Goal: Use online tool/utility

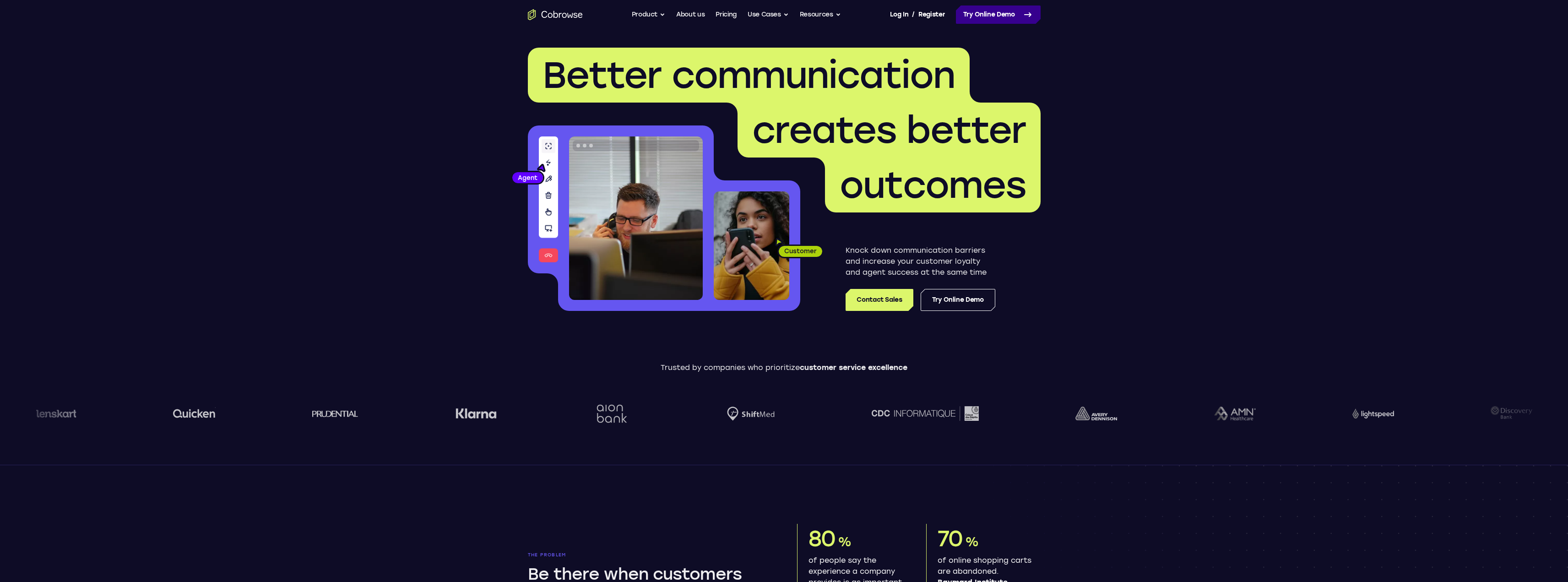
click at [986, 18] on link "Try Online Demo" at bounding box center [998, 15] width 84 height 18
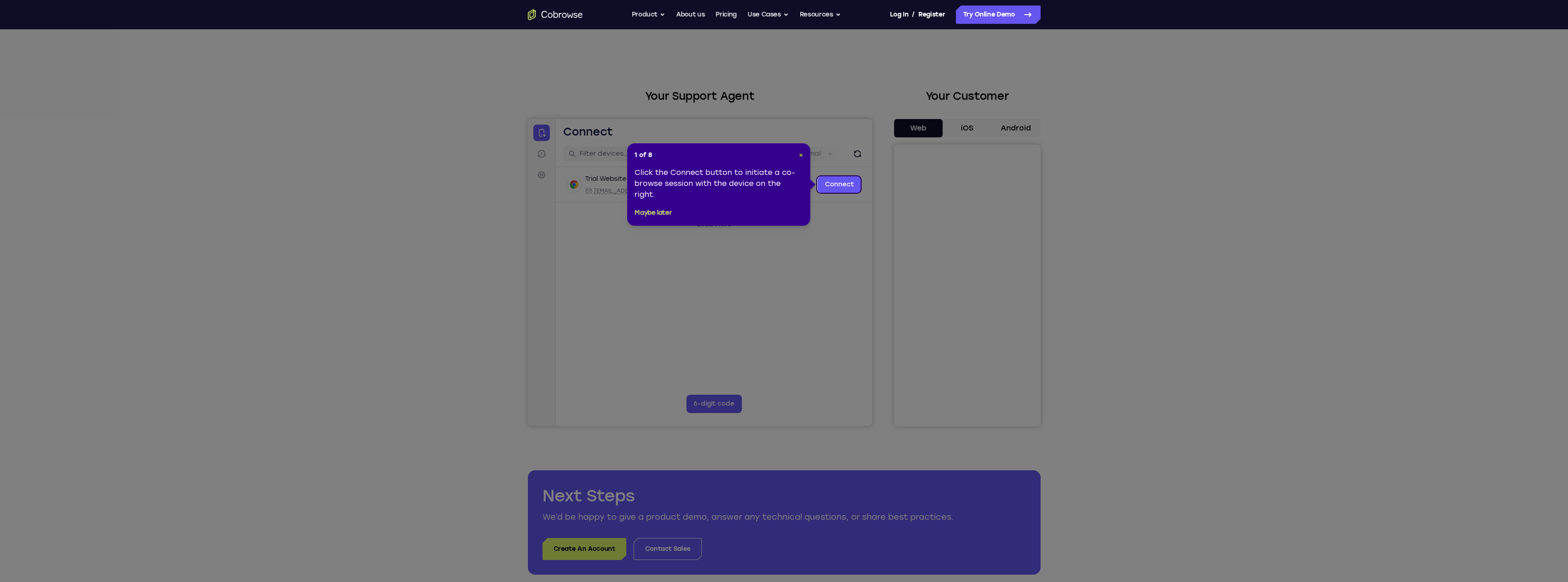
click at [799, 154] on span "×" at bounding box center [801, 154] width 4 height 8
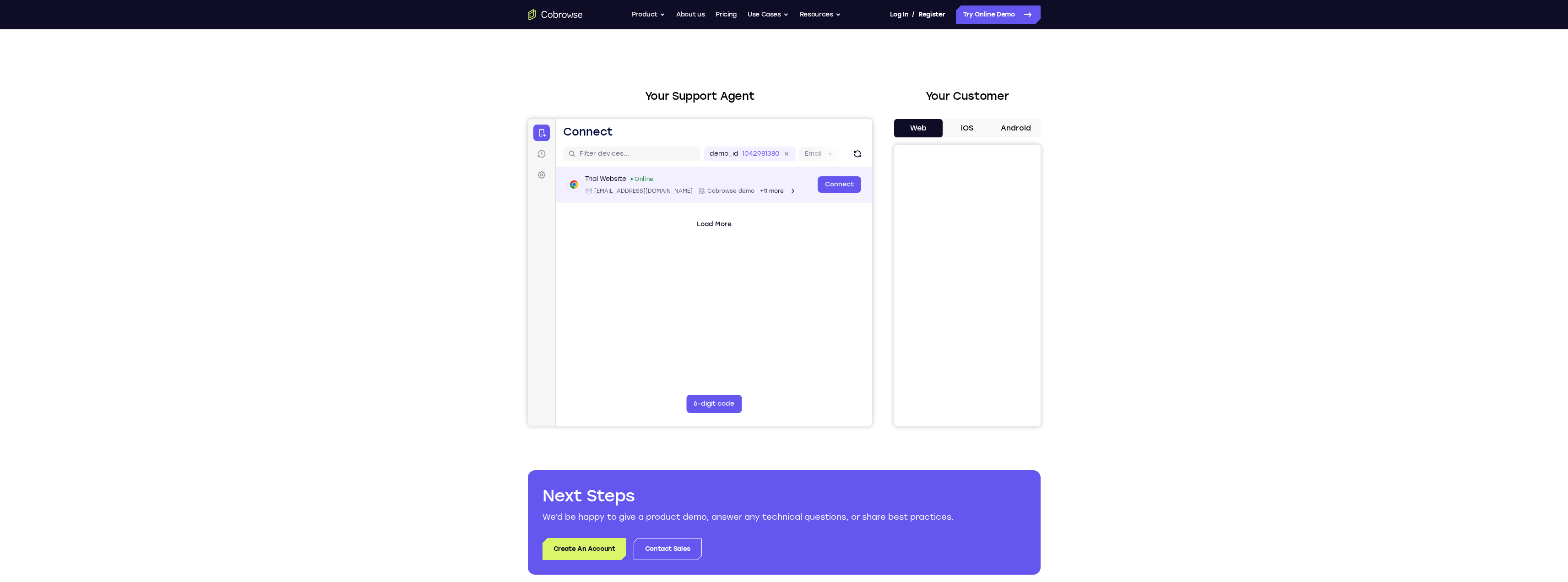
click at [760, 193] on span "+11 more" at bounding box center [771, 191] width 24 height 7
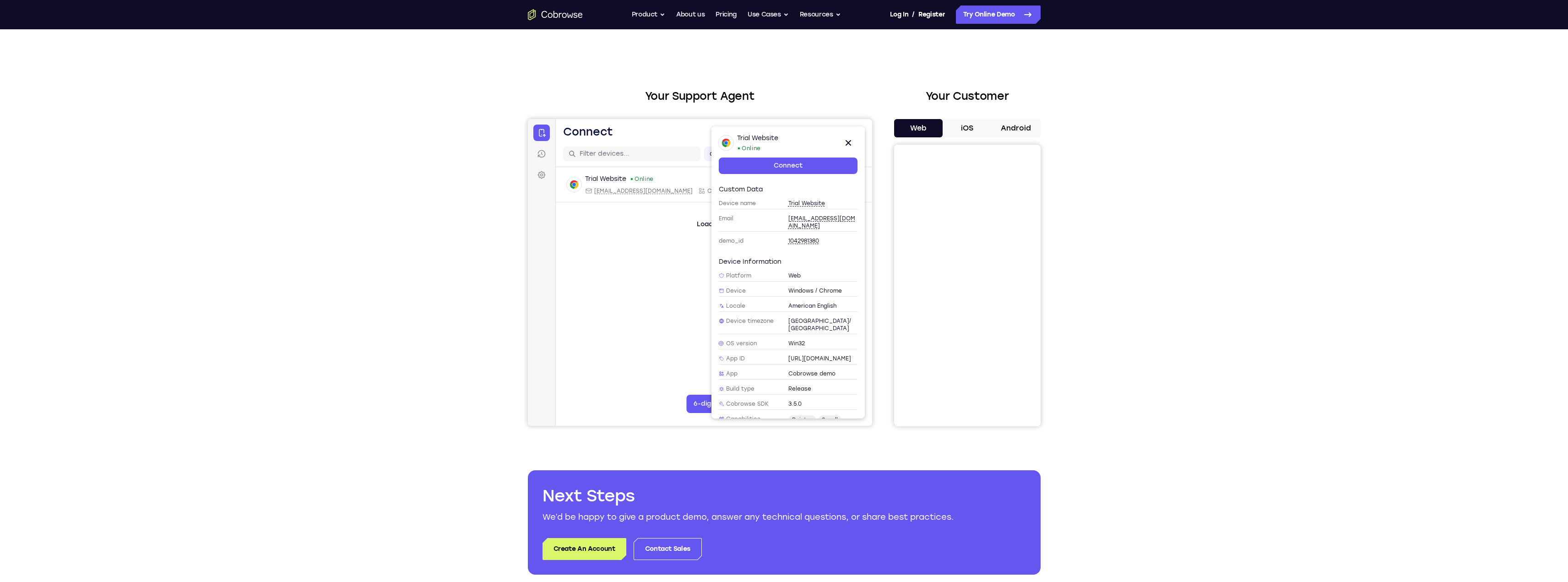
click at [666, 339] on main "demo_id 1042981380 1042981380 Email User ID Device ID Device name 6-digit code …" at bounding box center [713, 294] width 316 height 306
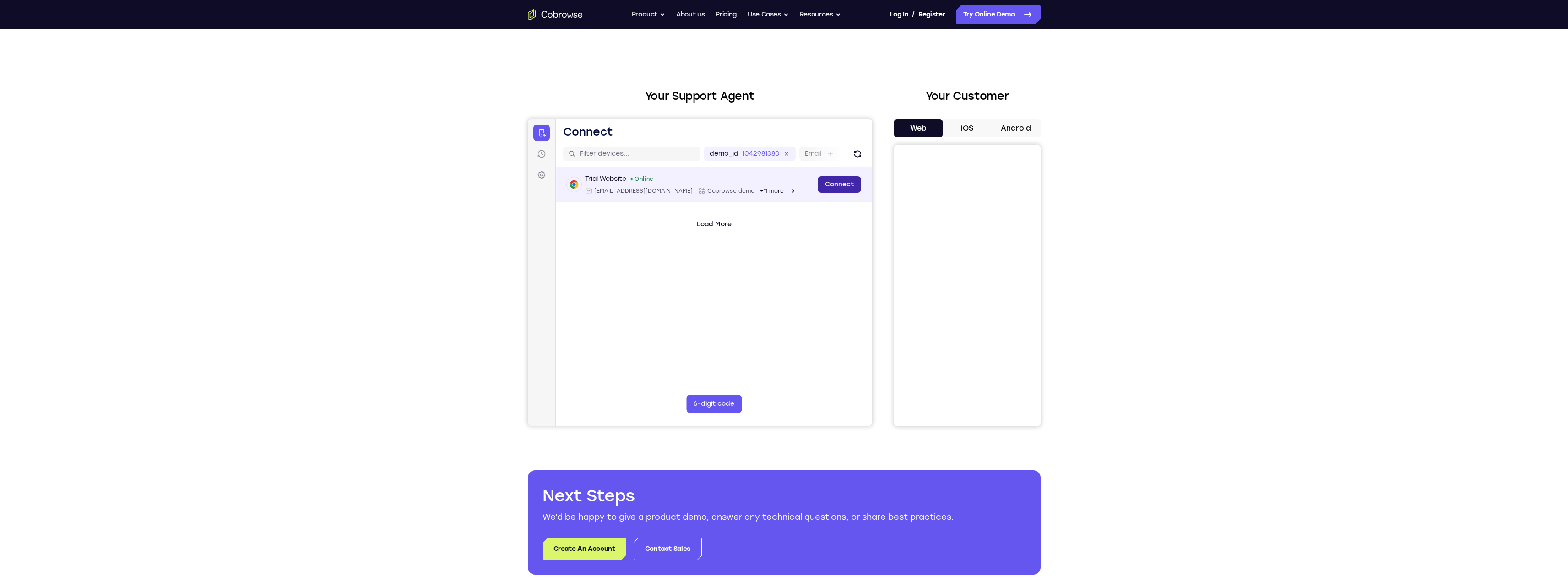
click at [844, 189] on link "Connect" at bounding box center [839, 185] width 43 height 17
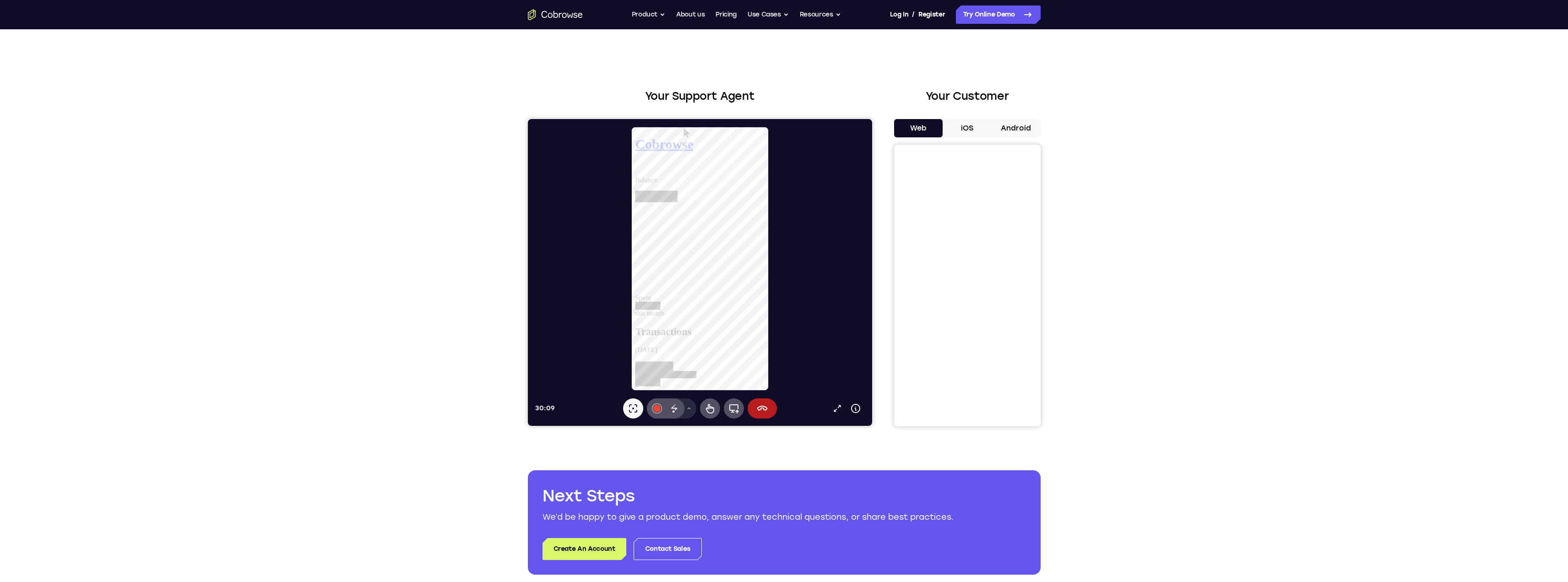
click at [970, 126] on button "iOS" at bounding box center [967, 128] width 49 height 18
click at [1009, 130] on button "Android" at bounding box center [1016, 128] width 49 height 18
click at [919, 136] on button "Web" at bounding box center [919, 128] width 49 height 18
click at [774, 261] on div at bounding box center [703, 258] width 337 height 264
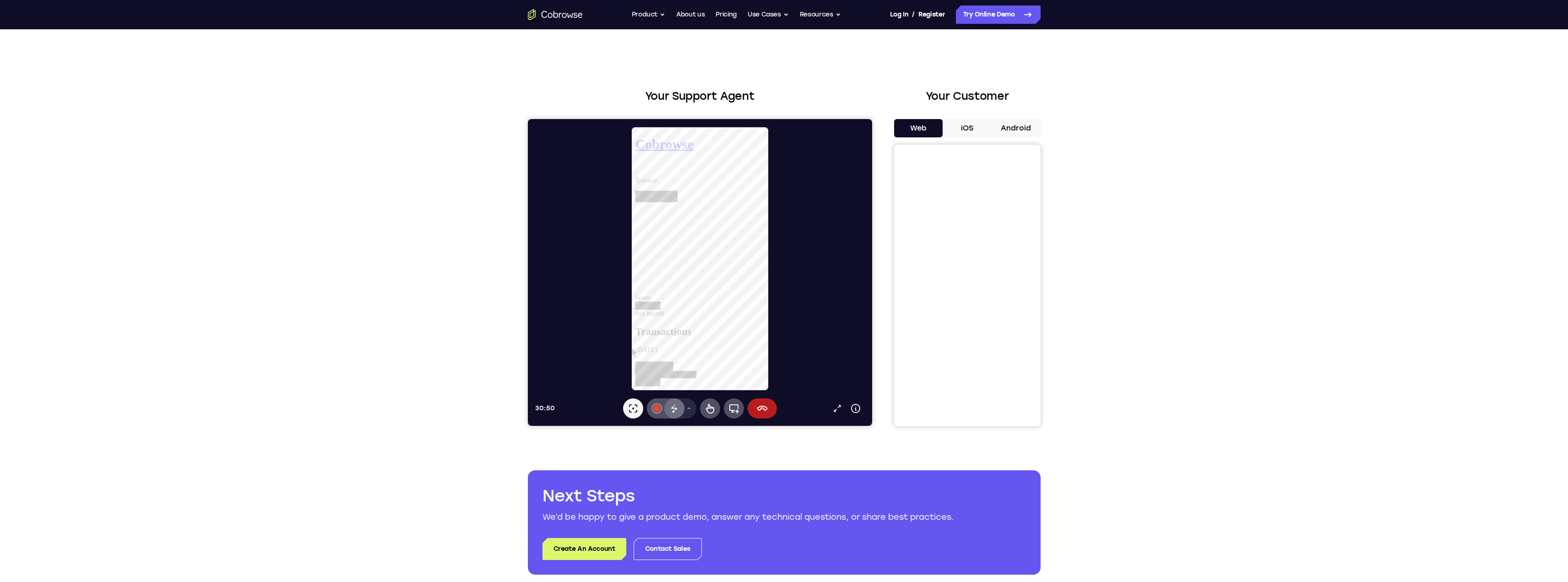
click at [680, 410] on div "Disappearing ink" at bounding box center [674, 408] width 20 height 20
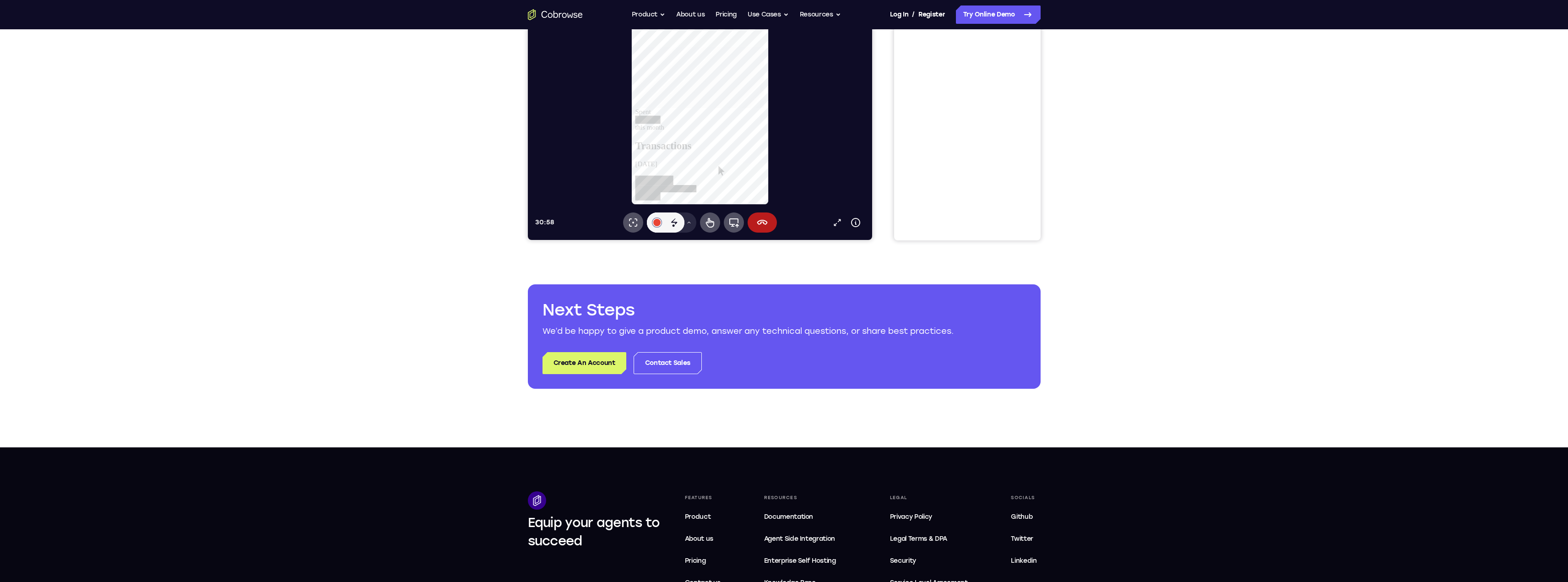
scroll to position [0, 0]
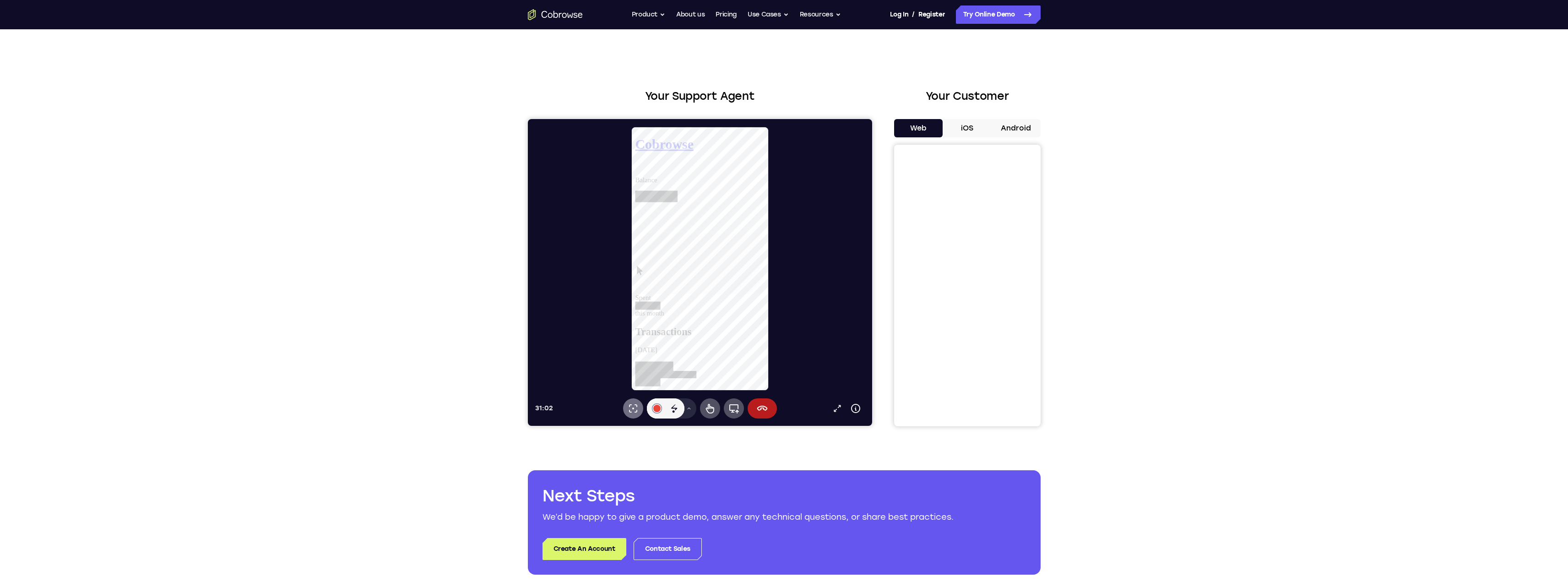
click at [633, 409] on icon at bounding box center [633, 408] width 11 height 11
click at [633, 409] on icon at bounding box center [633, 408] width 11 height 11
click at [691, 412] on button "Drawing tools menu" at bounding box center [688, 408] width 15 height 20
click at [737, 413] on icon at bounding box center [734, 408] width 10 height 9
click at [732, 405] on icon at bounding box center [734, 408] width 10 height 9
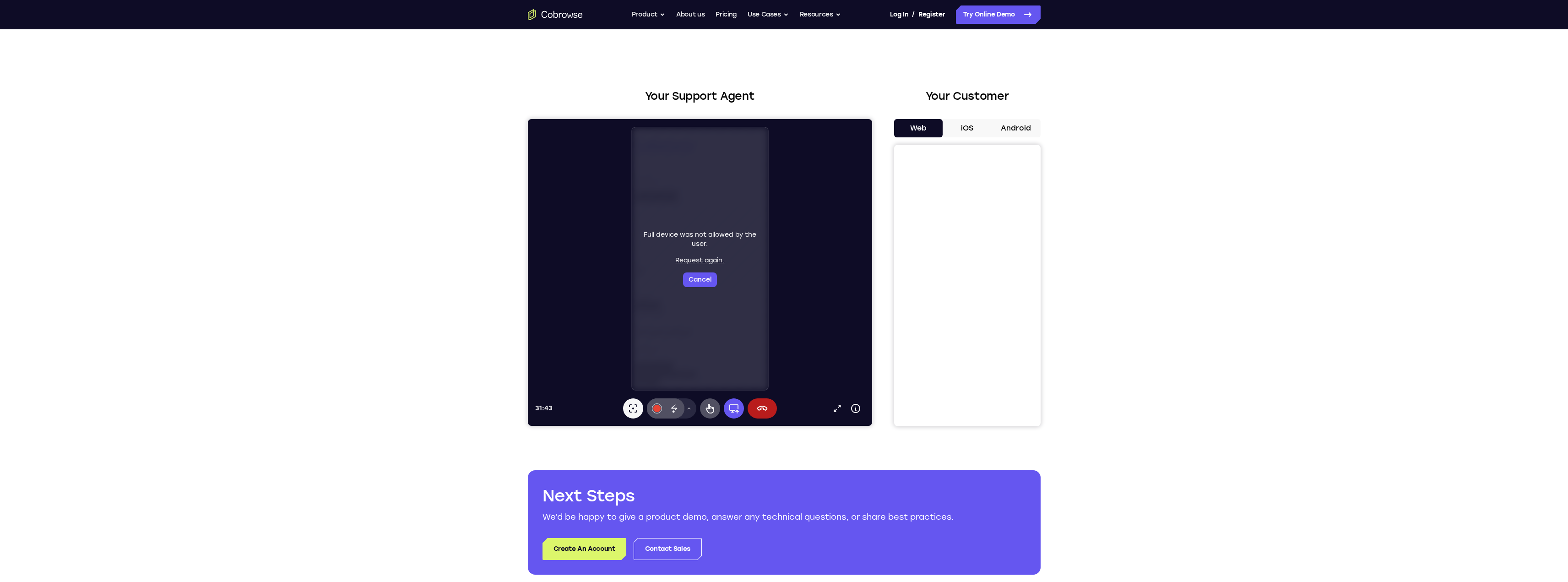
scroll to position [907, 0]
